Goal: Transaction & Acquisition: Purchase product/service

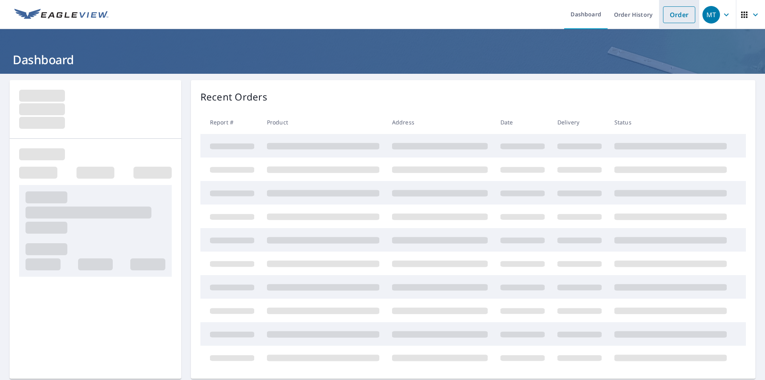
click at [671, 18] on link "Order" at bounding box center [679, 14] width 32 height 17
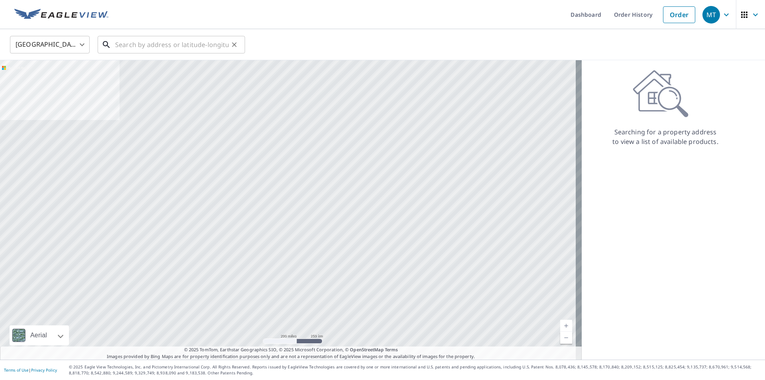
click at [212, 43] on input "text" at bounding box center [172, 44] width 114 height 22
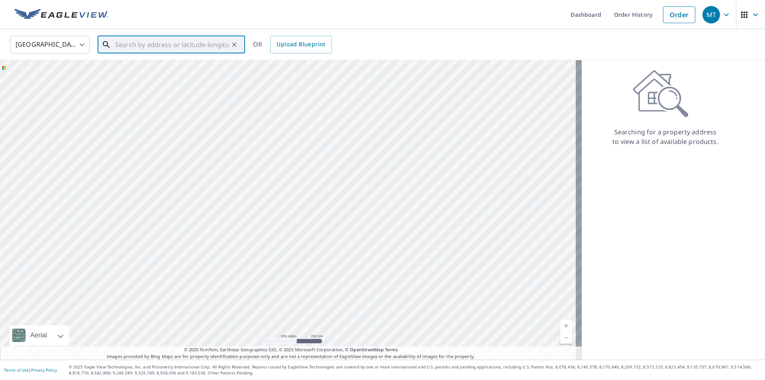
paste input "[STREET_ADDRESS][PERSON_NAME]"
click at [149, 69] on span "[STREET_ADDRESS][PERSON_NAME]" at bounding box center [176, 68] width 125 height 10
type input "[STREET_ADDRESS][PERSON_NAME]"
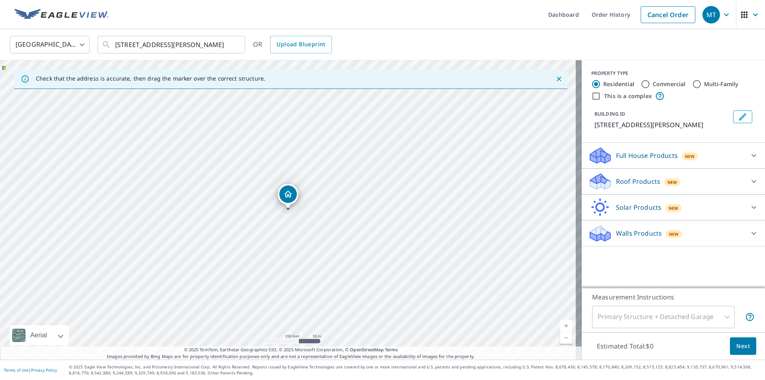
click at [561, 325] on link "Current Level 17, Zoom In" at bounding box center [567, 326] width 12 height 12
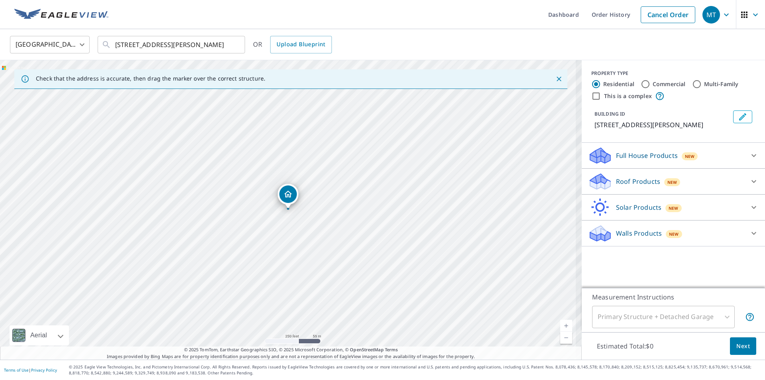
click at [561, 325] on link "Current Level 17, Zoom In" at bounding box center [567, 326] width 12 height 12
click at [561, 325] on link "Current Level 18, Zoom In" at bounding box center [567, 326] width 12 height 12
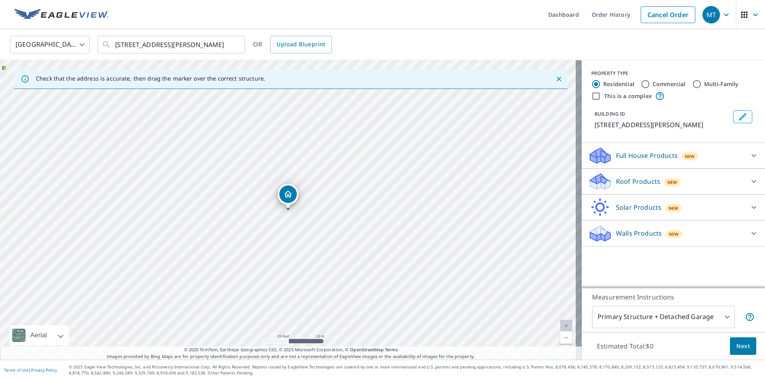
click at [625, 186] on div "Roof Products New" at bounding box center [666, 181] width 156 height 19
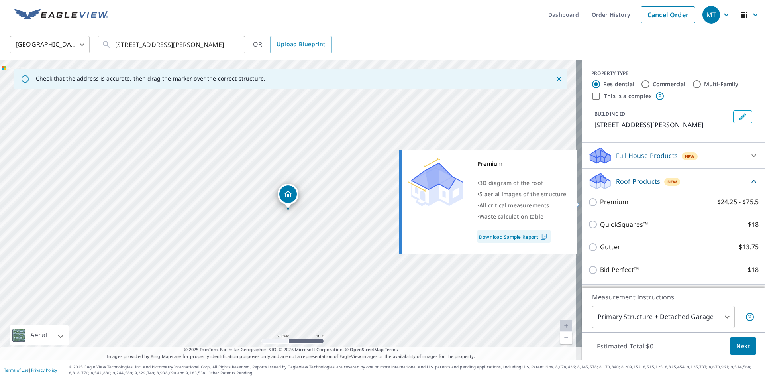
click at [618, 207] on p "Premium" at bounding box center [614, 202] width 28 height 10
click at [600, 207] on input "Premium $24.25 - $75.5" at bounding box center [594, 202] width 12 height 10
checkbox input "true"
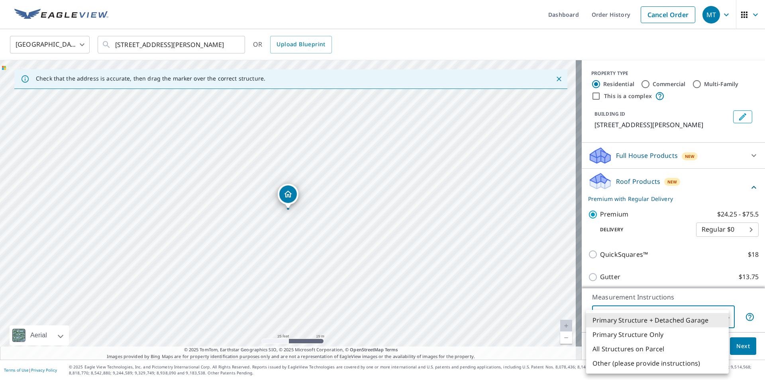
click at [639, 315] on body "MT MT Dashboard Order History Cancel Order MT [GEOGRAPHIC_DATA] [GEOGRAPHIC_DAT…" at bounding box center [382, 190] width 765 height 380
click at [644, 334] on li "Primary Structure Only" at bounding box center [657, 334] width 143 height 14
type input "2"
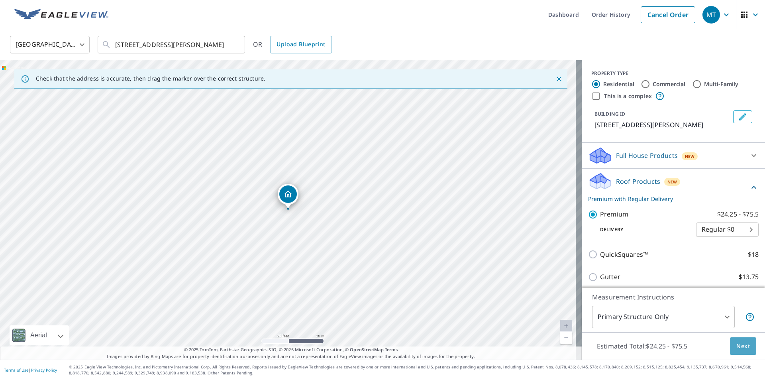
click at [737, 346] on span "Next" at bounding box center [744, 346] width 14 height 10
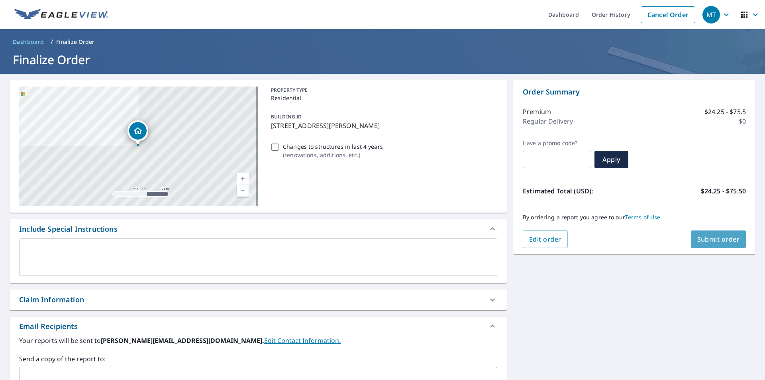
click at [698, 242] on span "Submit order" at bounding box center [719, 239] width 43 height 9
